Goal: Find specific page/section: Find specific page/section

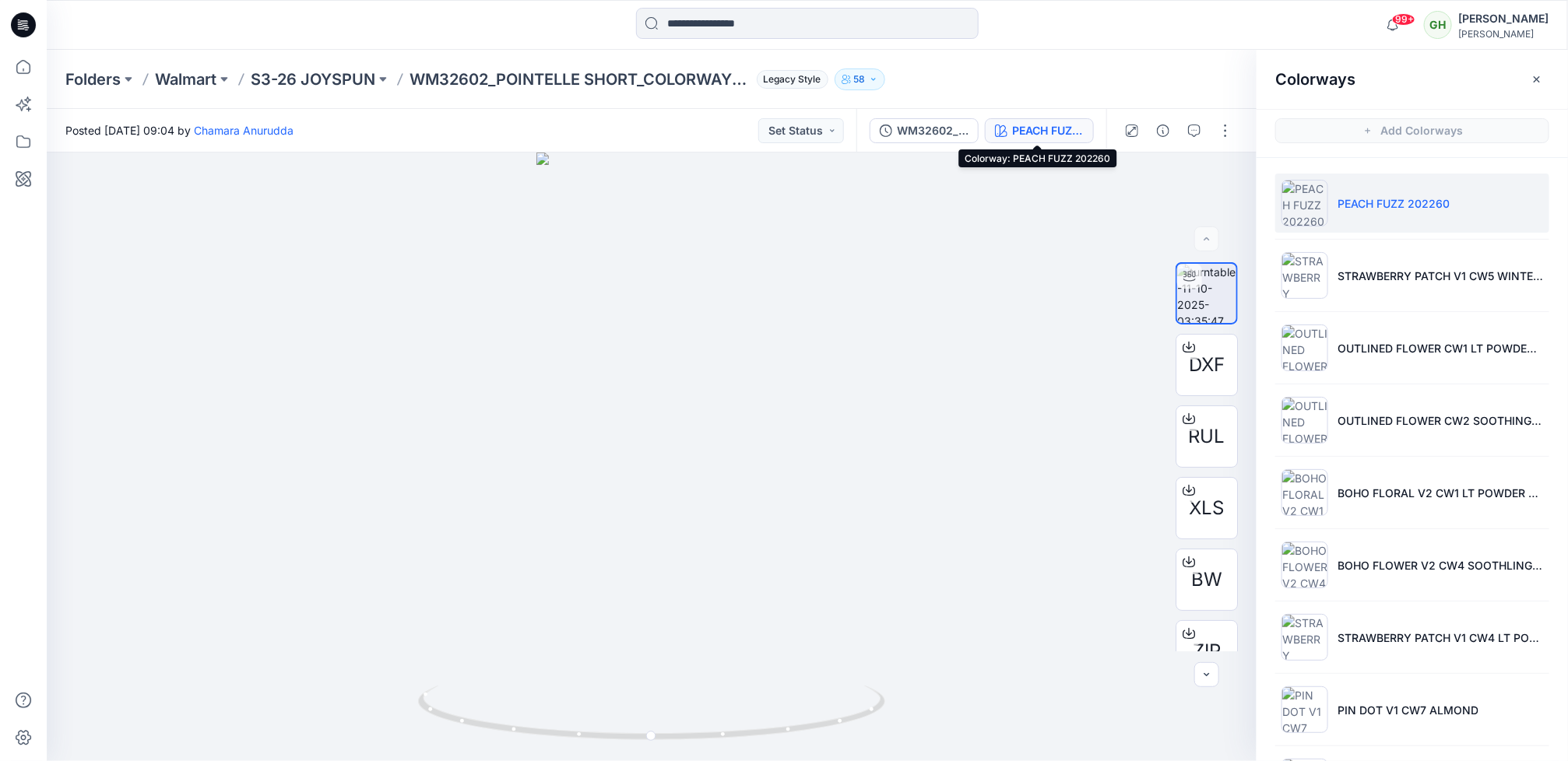
scroll to position [76, 0]
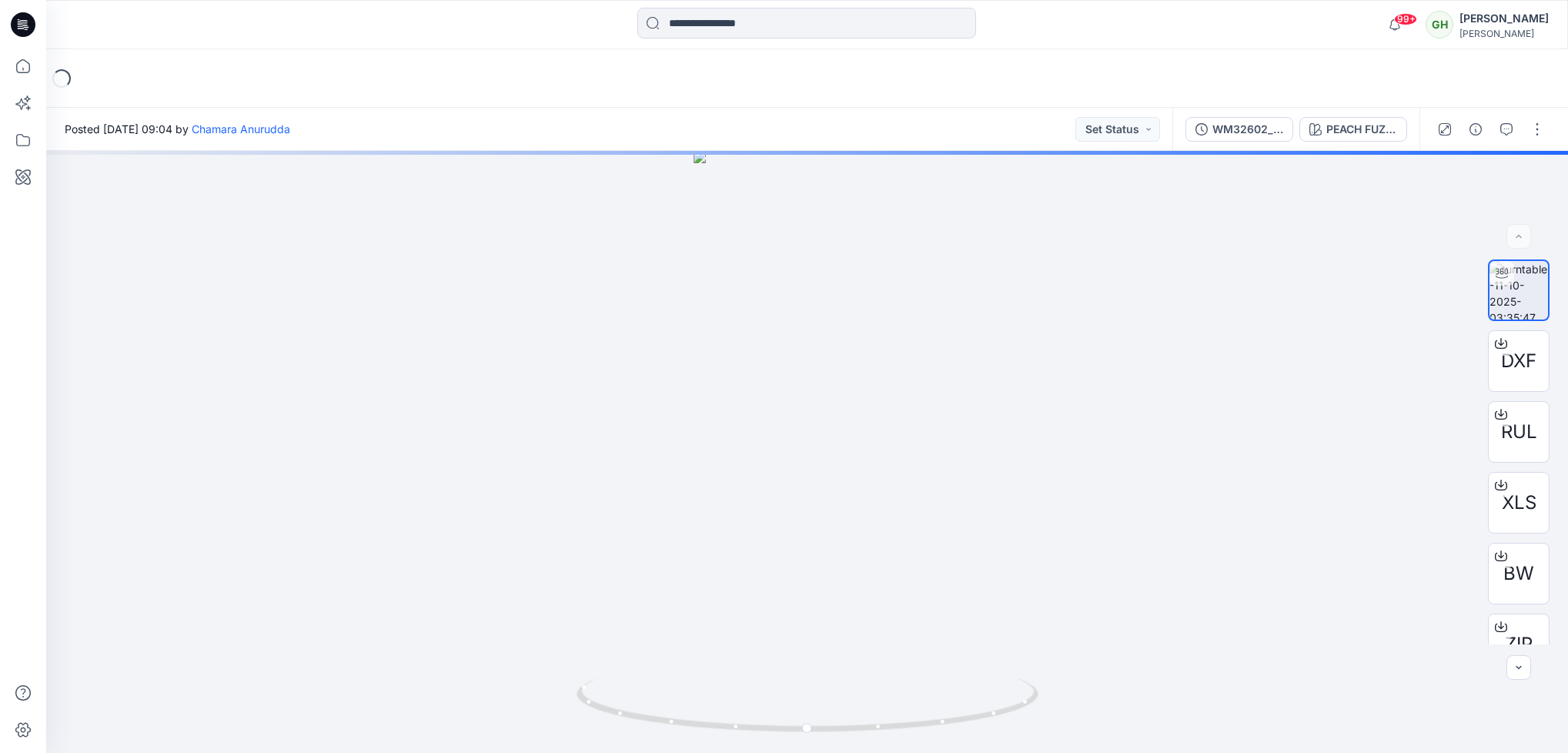
click at [16, 16] on icon at bounding box center [23, 24] width 25 height 25
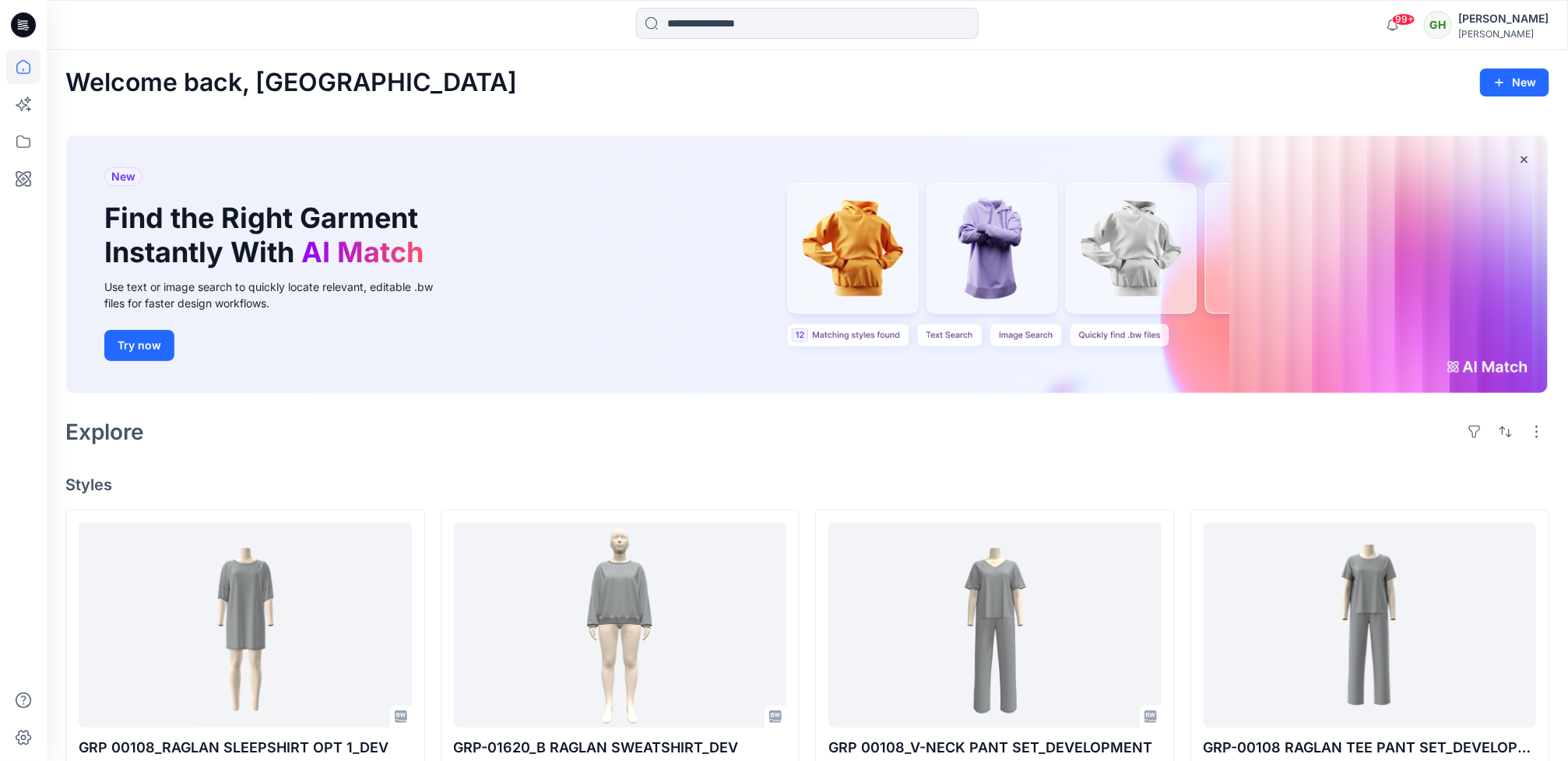
click at [640, 451] on div "Welcome back, Gayan New New Find the Right Garment Instantly With AI Match Use …" at bounding box center [807, 759] width 1521 height 1419
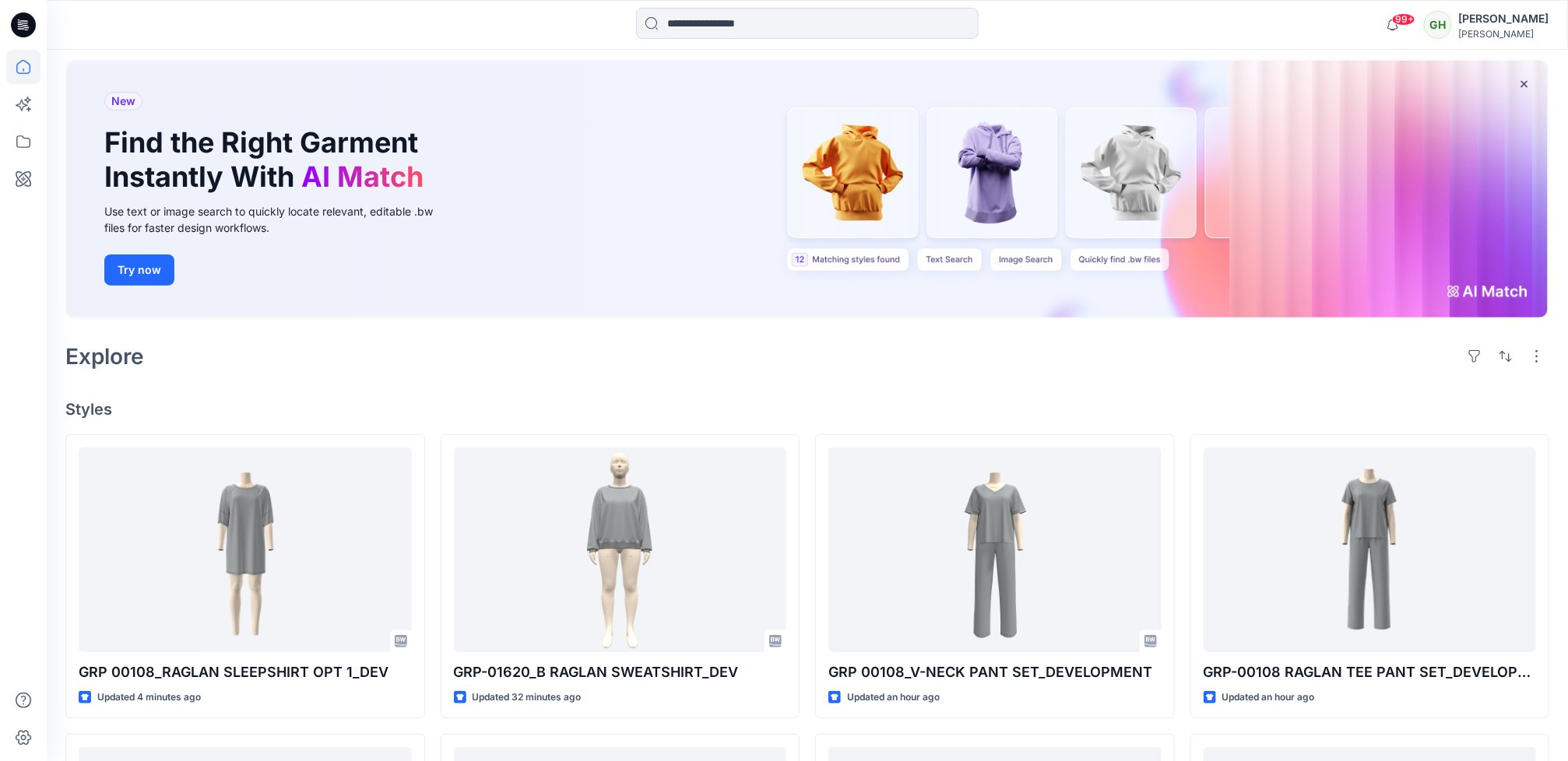
scroll to position [117, 0]
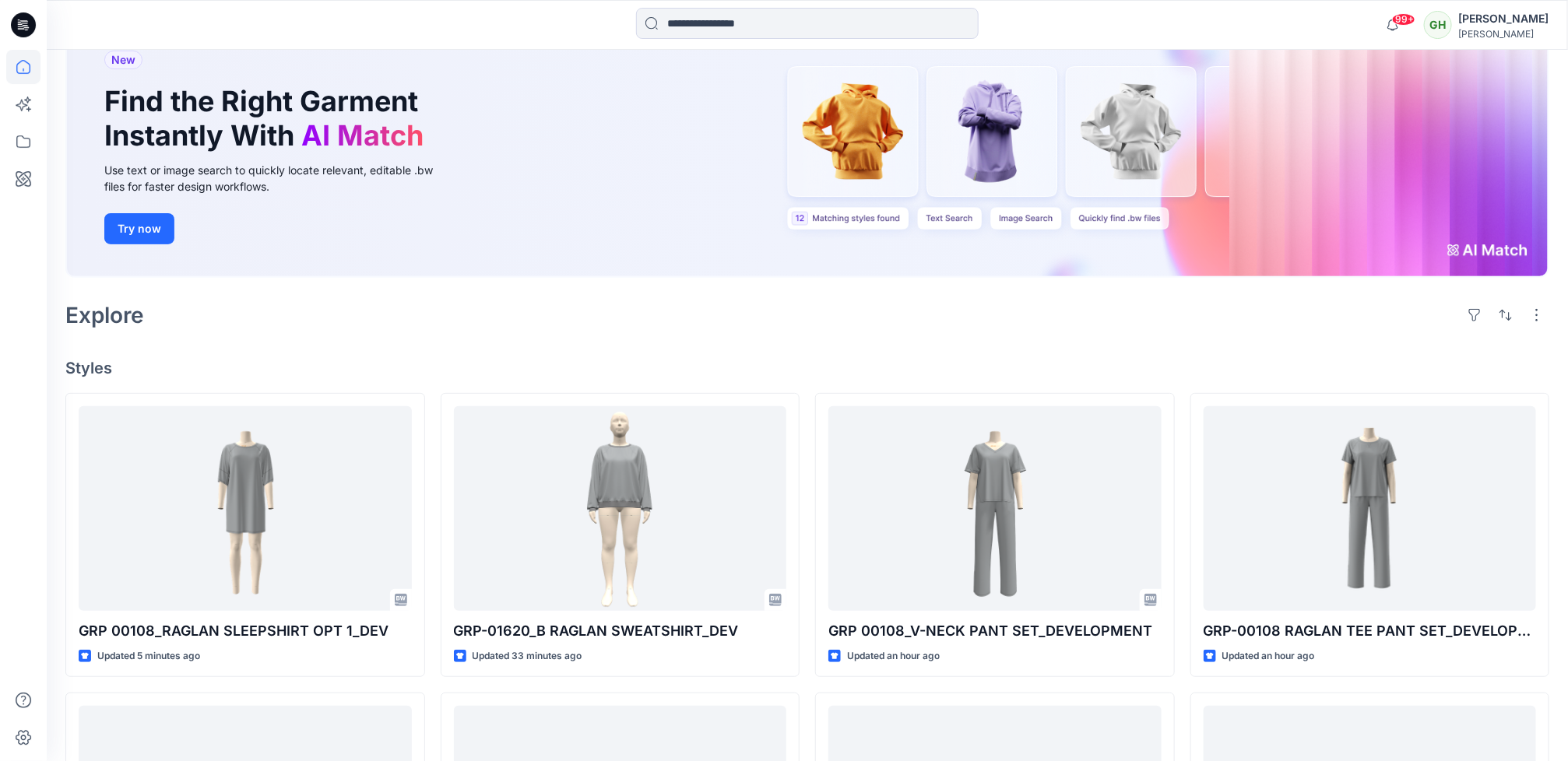
click at [664, 344] on div "Welcome back, Gayan New New Find the Right Garment Instantly With AI Match Use …" at bounding box center [807, 643] width 1521 height 1419
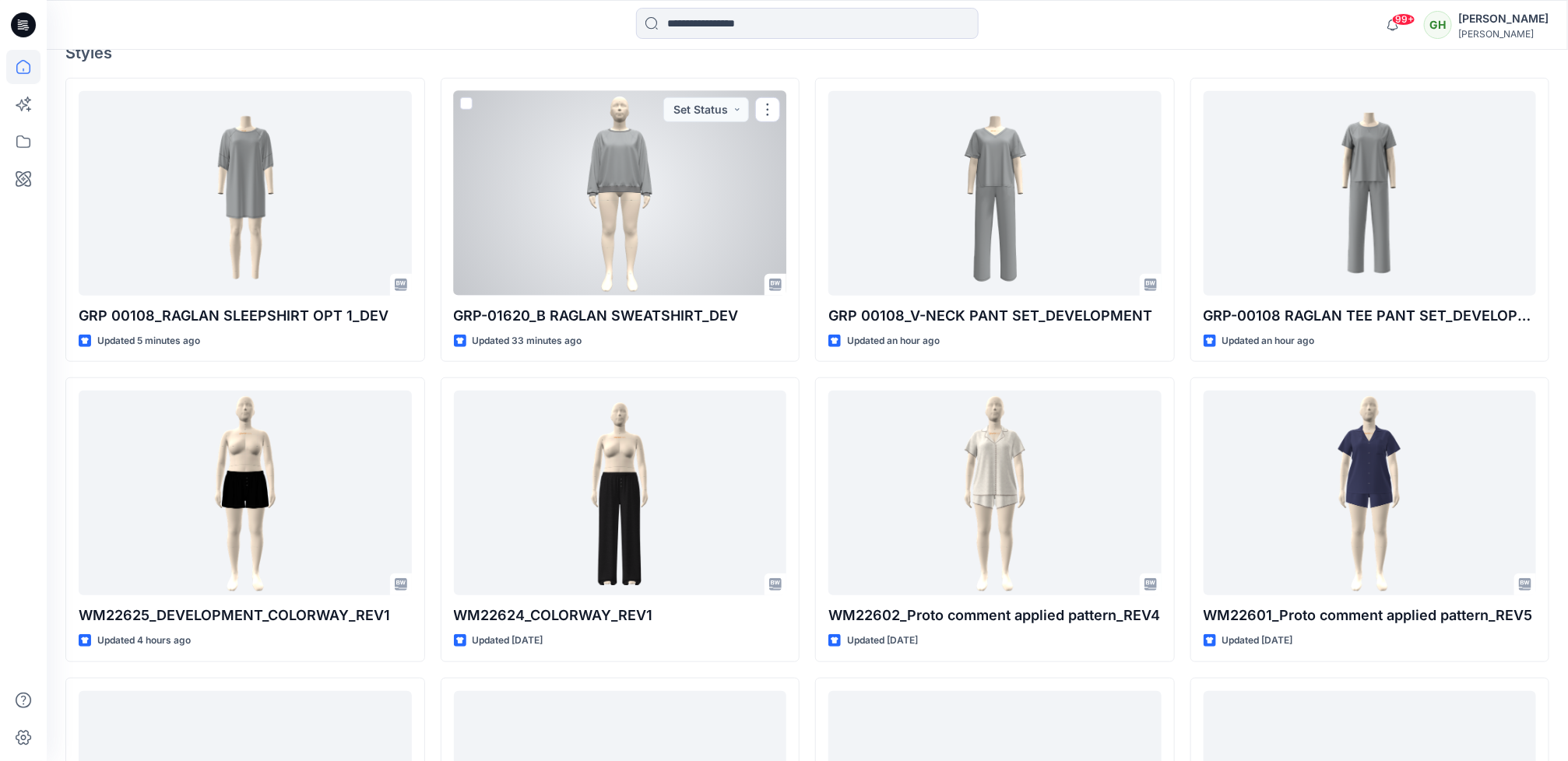
scroll to position [467, 0]
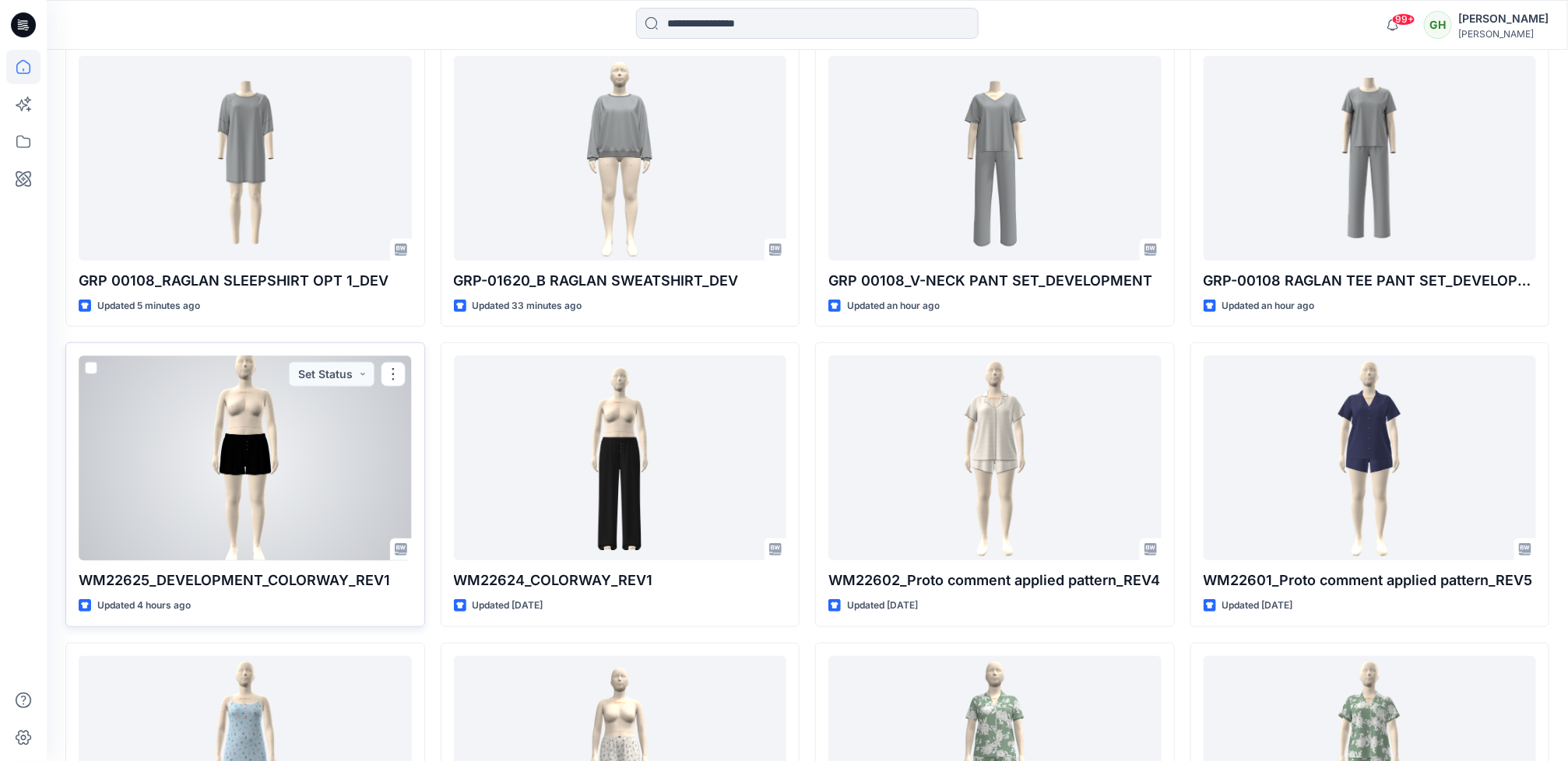
click at [171, 475] on div at bounding box center [245, 458] width 333 height 205
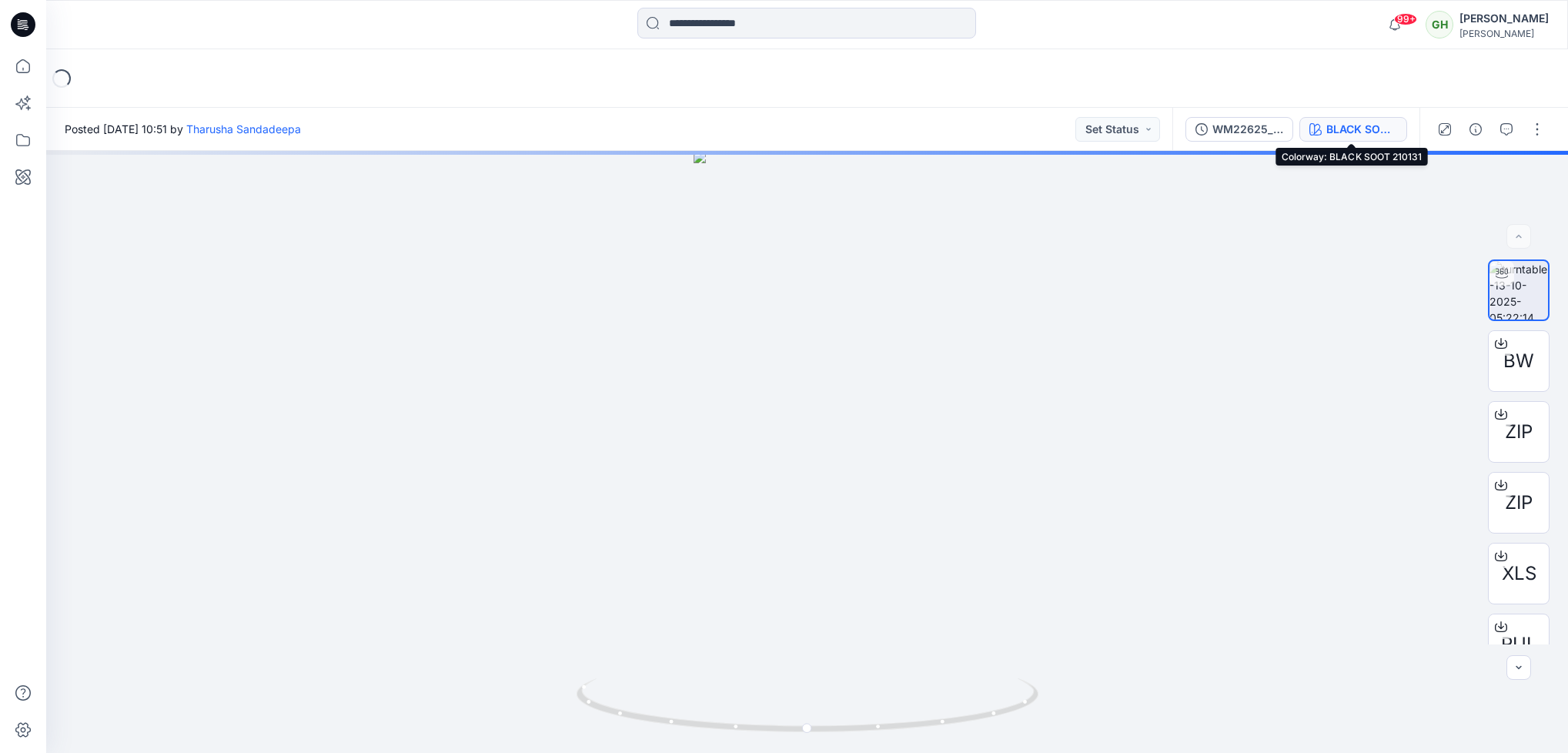
click at [1344, 130] on div "BLACK SOOT 210131" at bounding box center [1362, 129] width 71 height 17
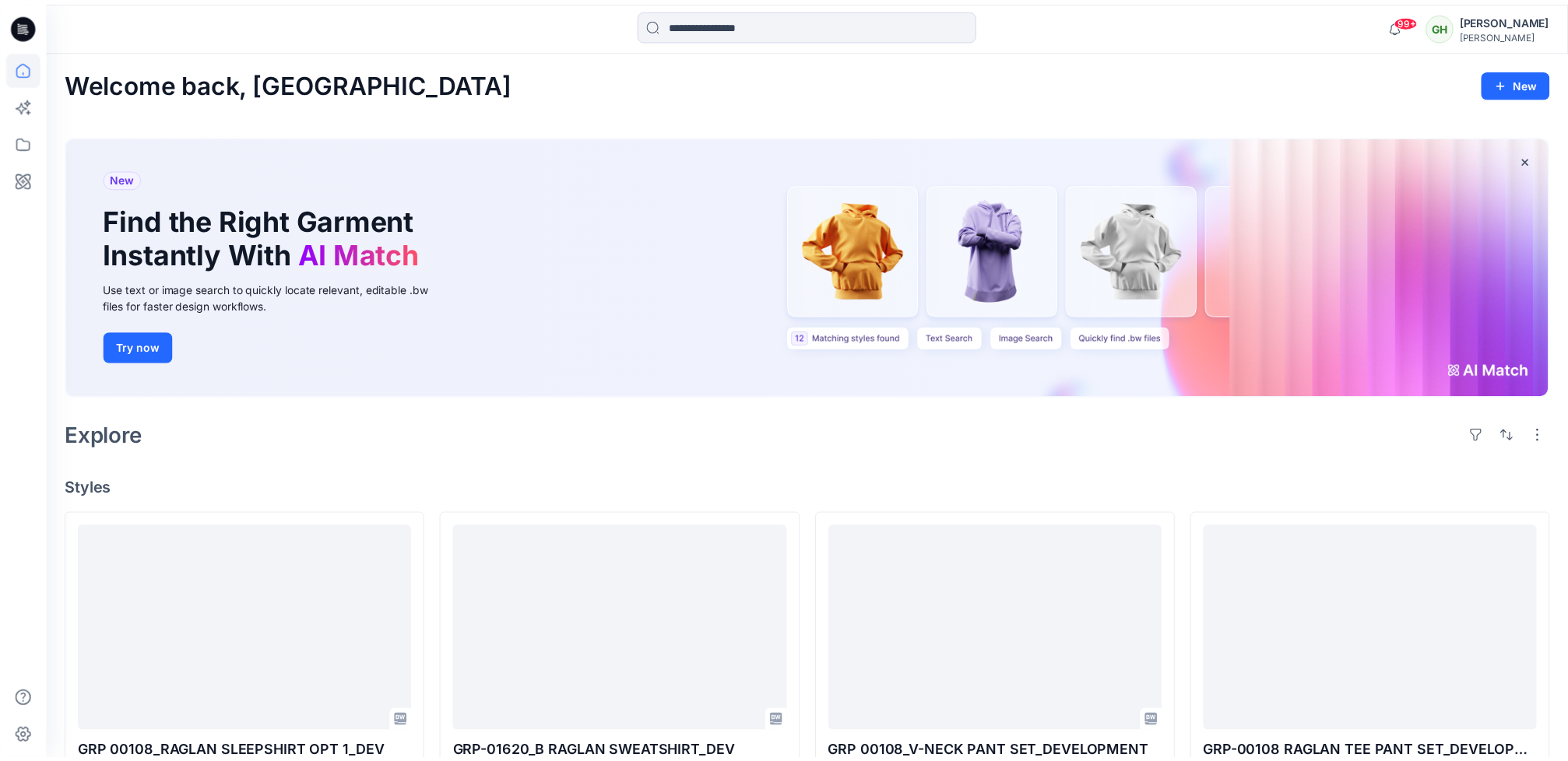
scroll to position [467, 0]
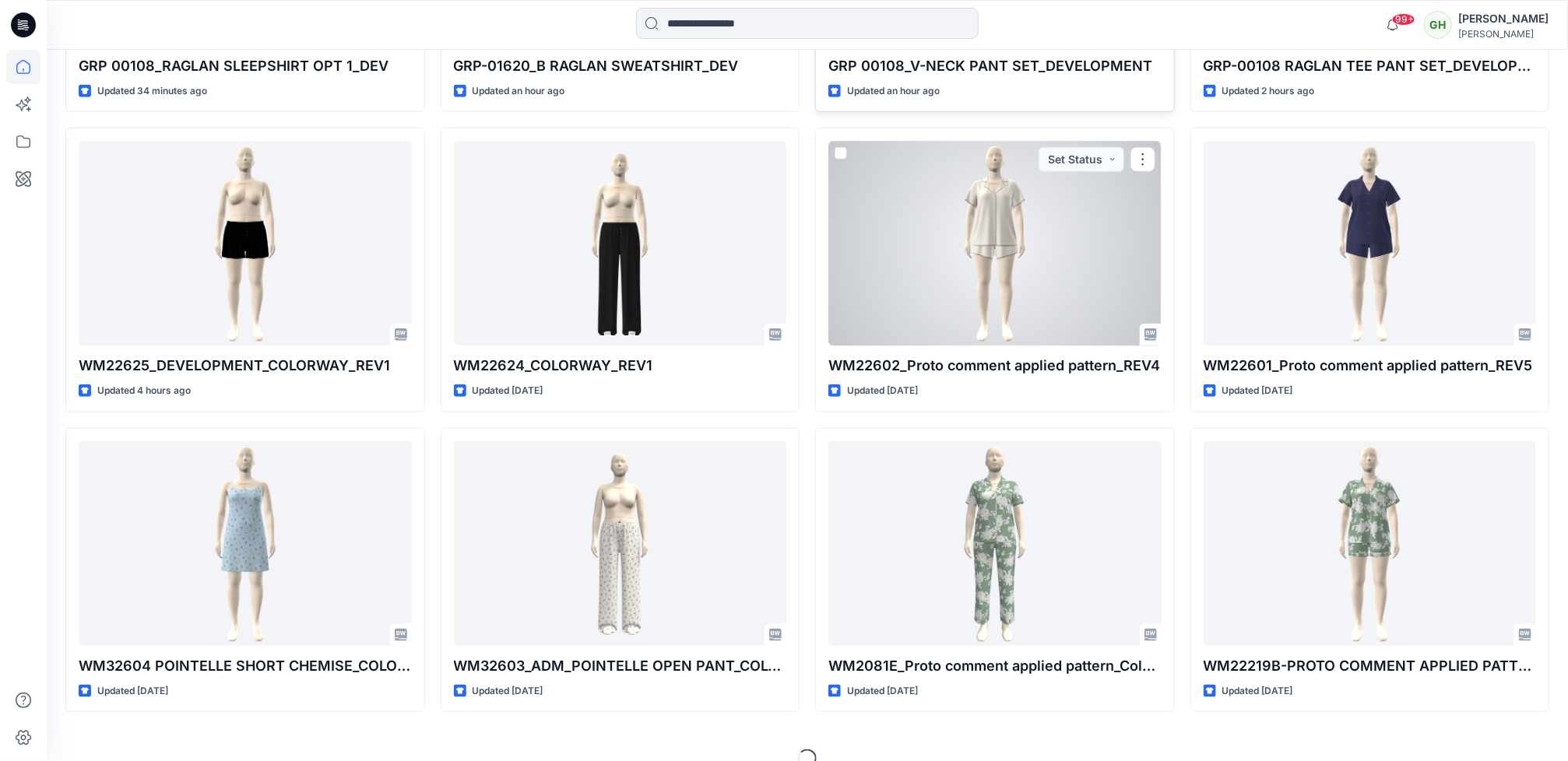
scroll to position [701, 0]
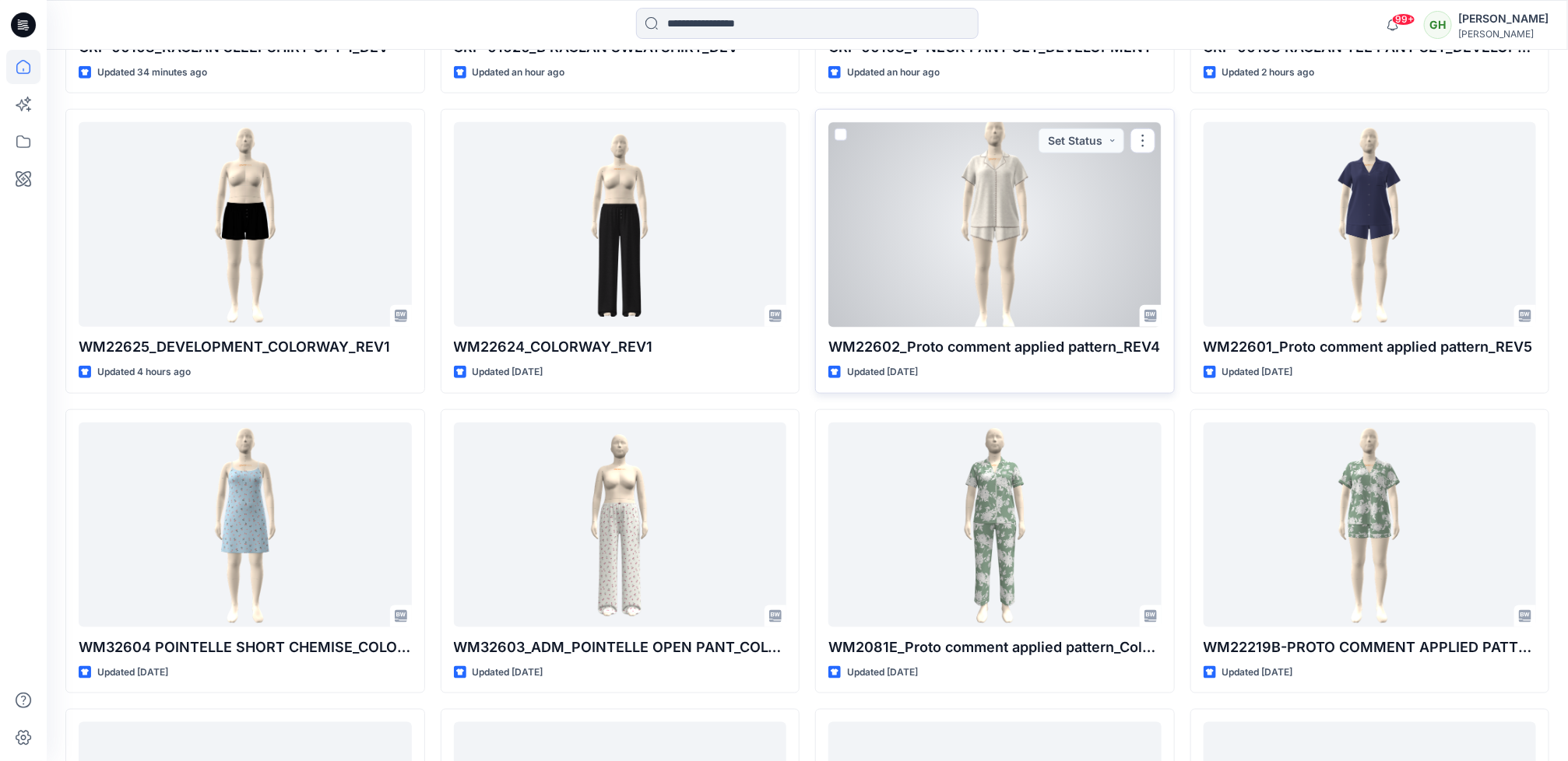
click at [916, 317] on div at bounding box center [994, 224] width 333 height 205
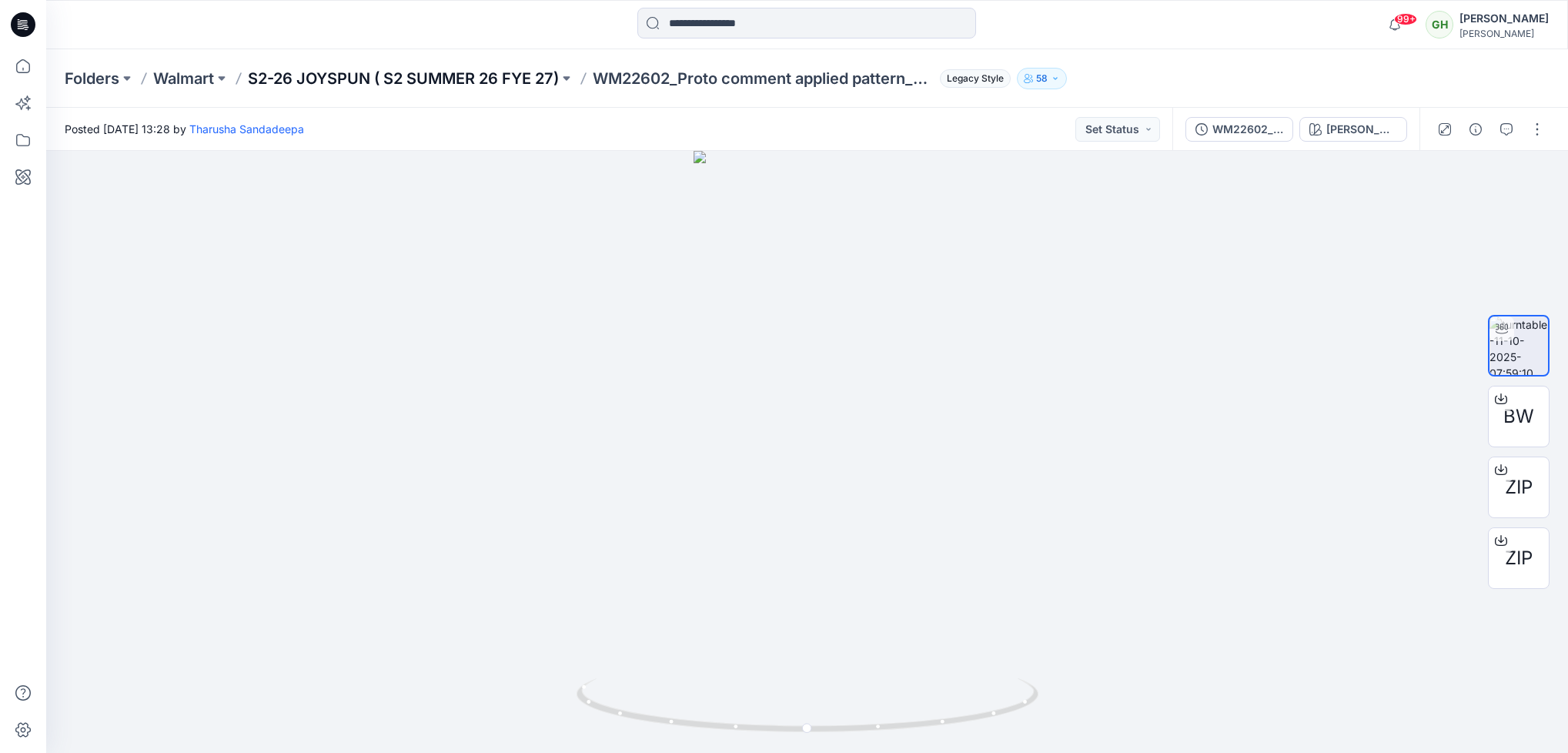
click at [389, 84] on p "S2-26 JOYSPUN ( S2 SUMMER 26 FYE 27)" at bounding box center [403, 78] width 311 height 22
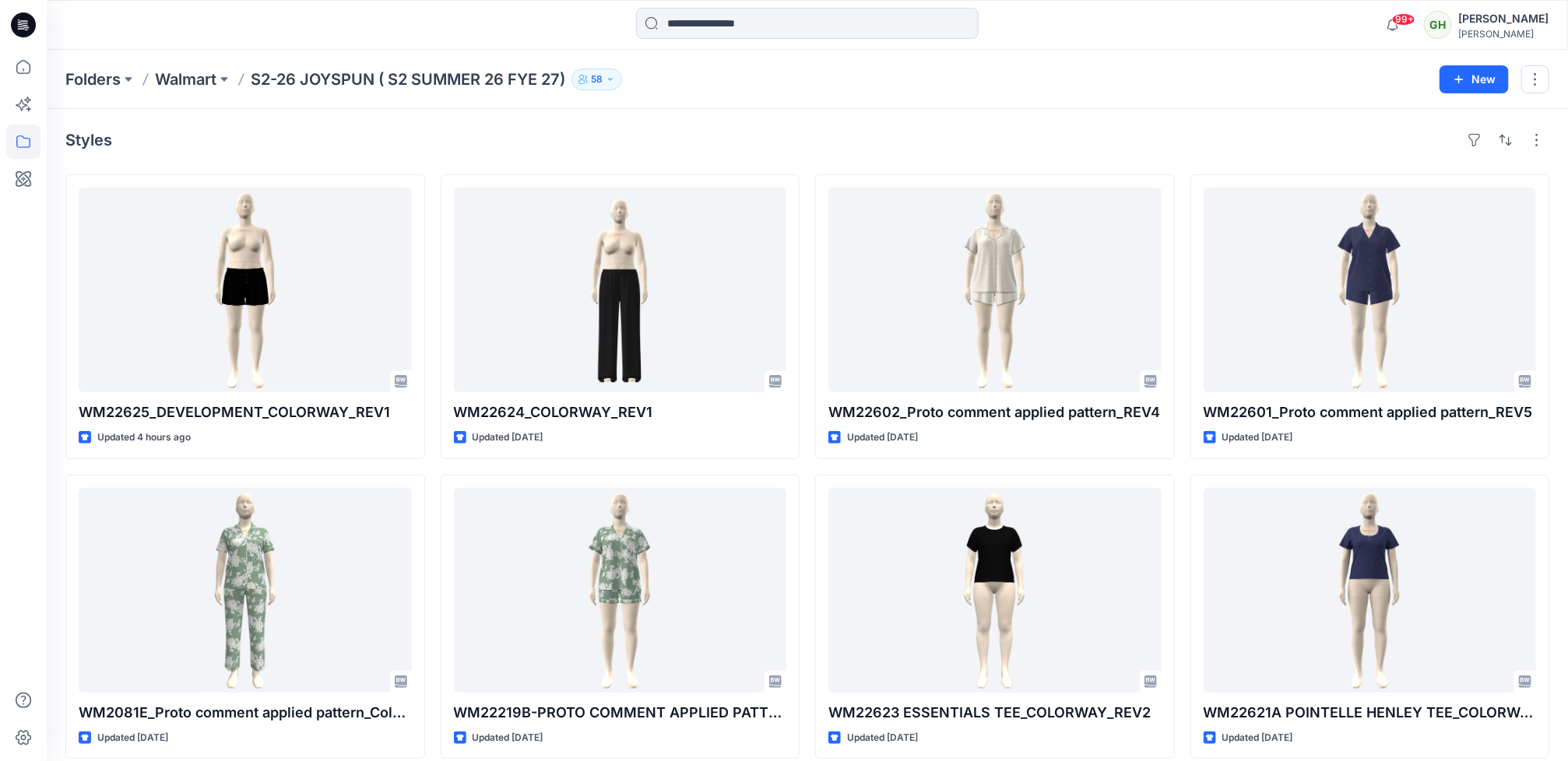
click at [20, 28] on icon at bounding box center [23, 24] width 25 height 25
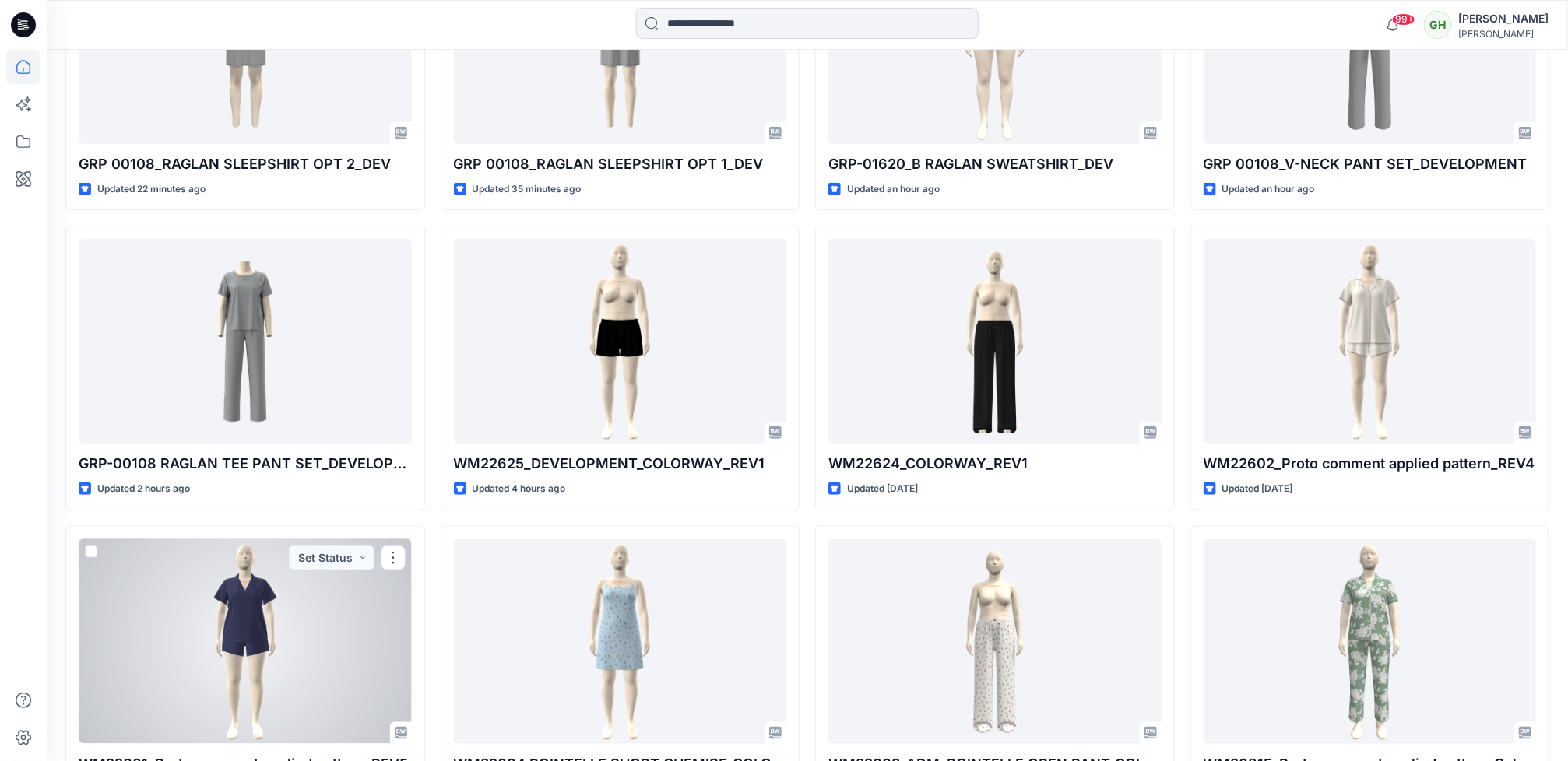
scroll to position [701, 0]
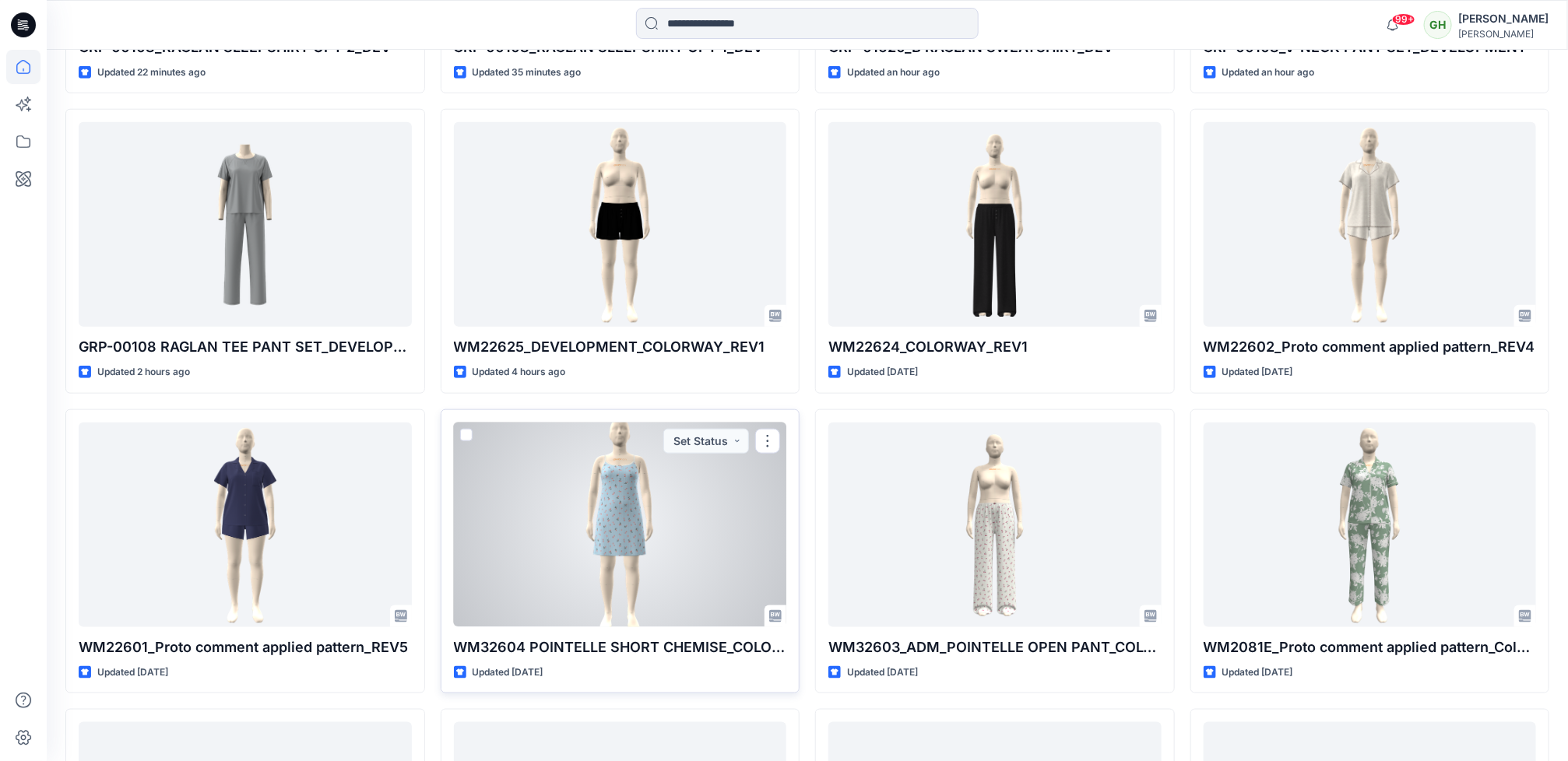
click at [552, 549] on div at bounding box center [620, 524] width 333 height 205
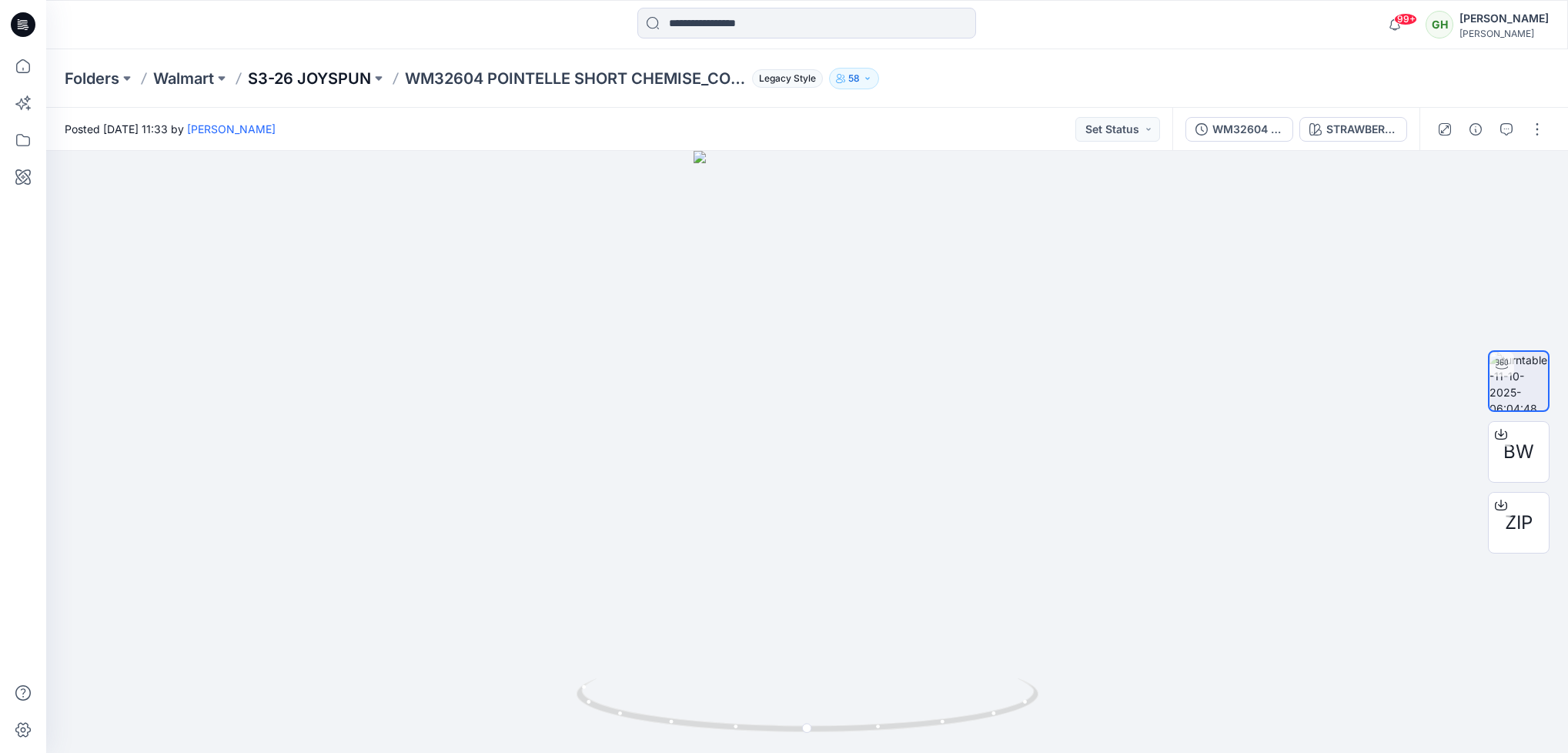
click at [349, 69] on p "S3-26 JOYSPUN" at bounding box center [309, 78] width 123 height 22
